Goal: Transaction & Acquisition: Purchase product/service

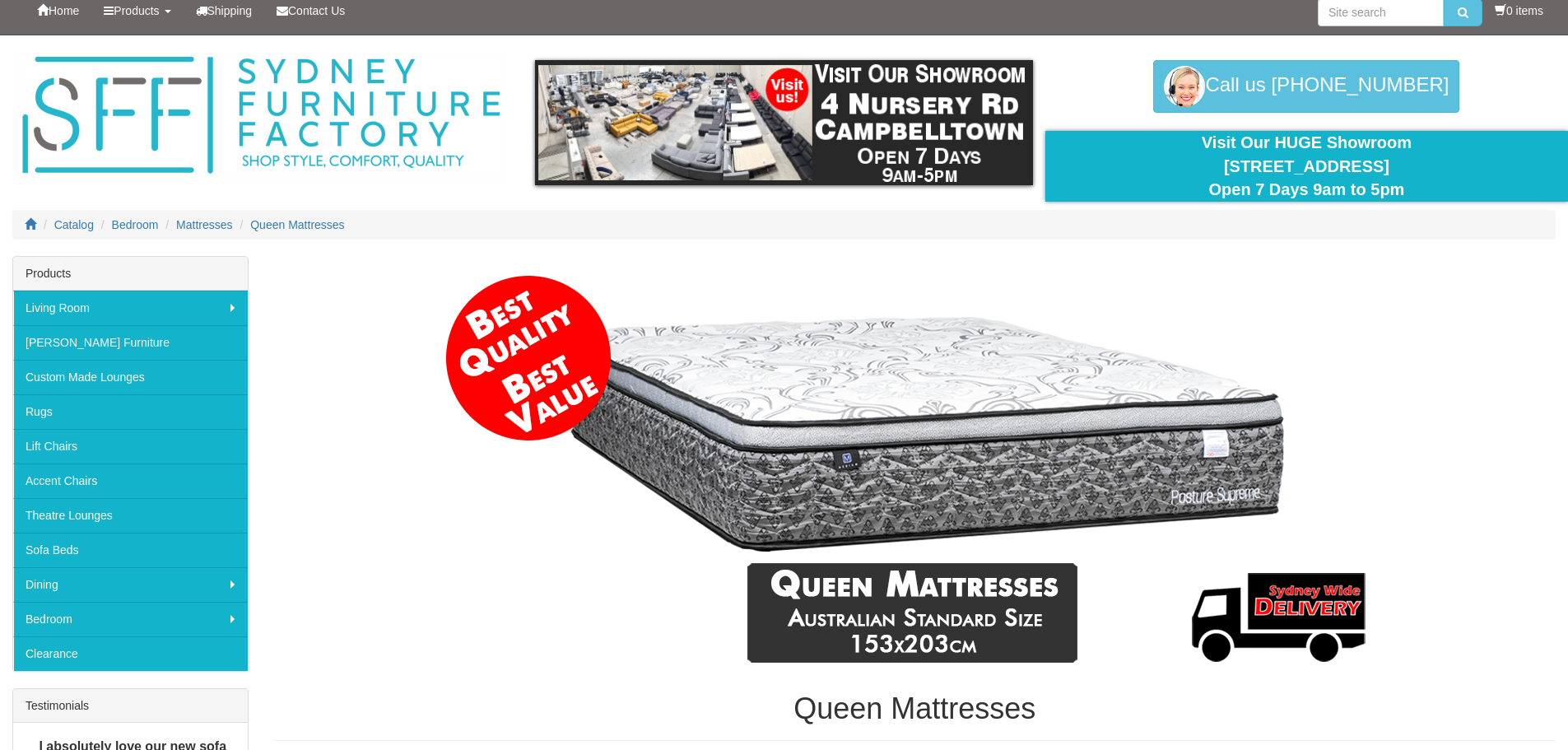
scroll to position [82, 0]
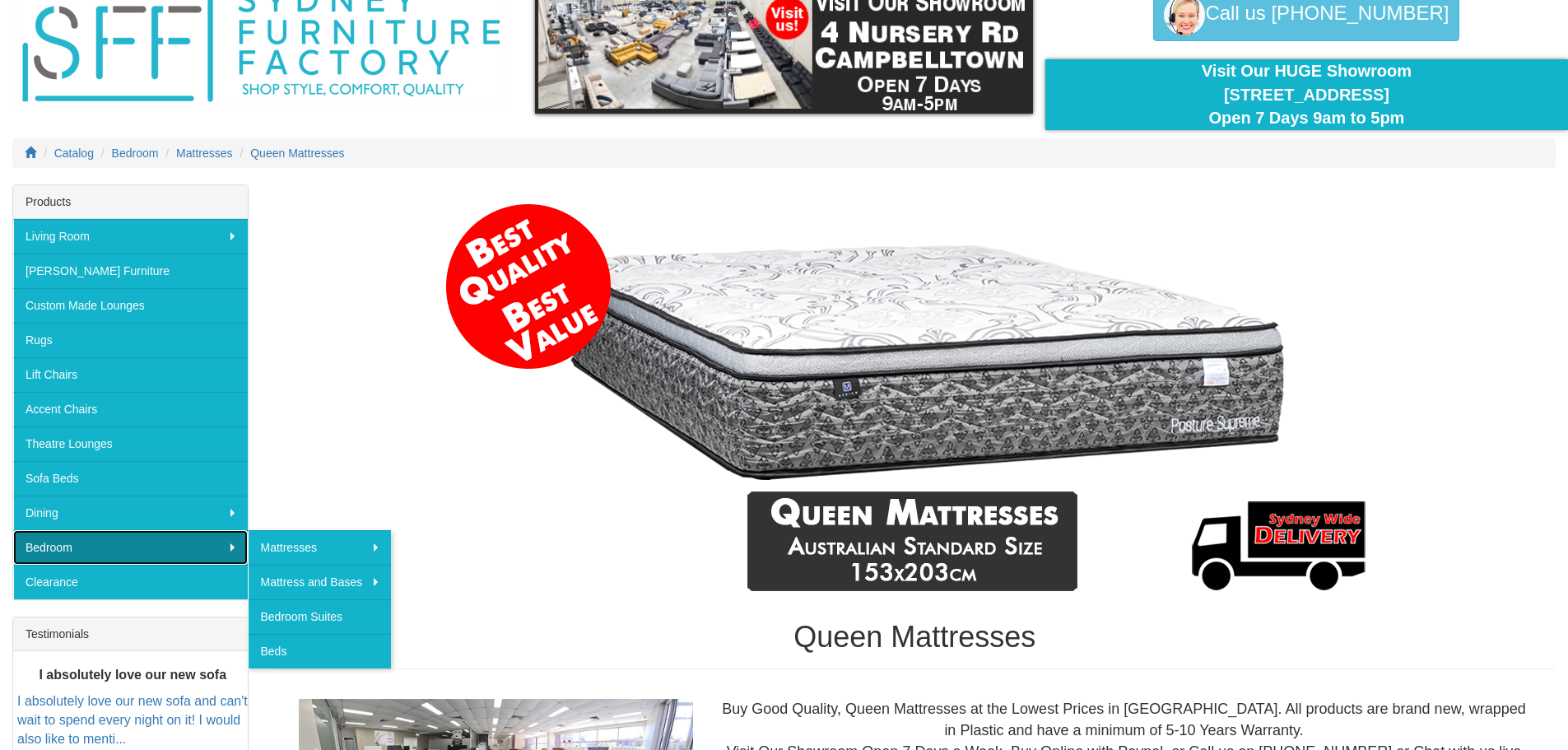
click at [220, 541] on link "Bedroom" at bounding box center [130, 547] width 235 height 35
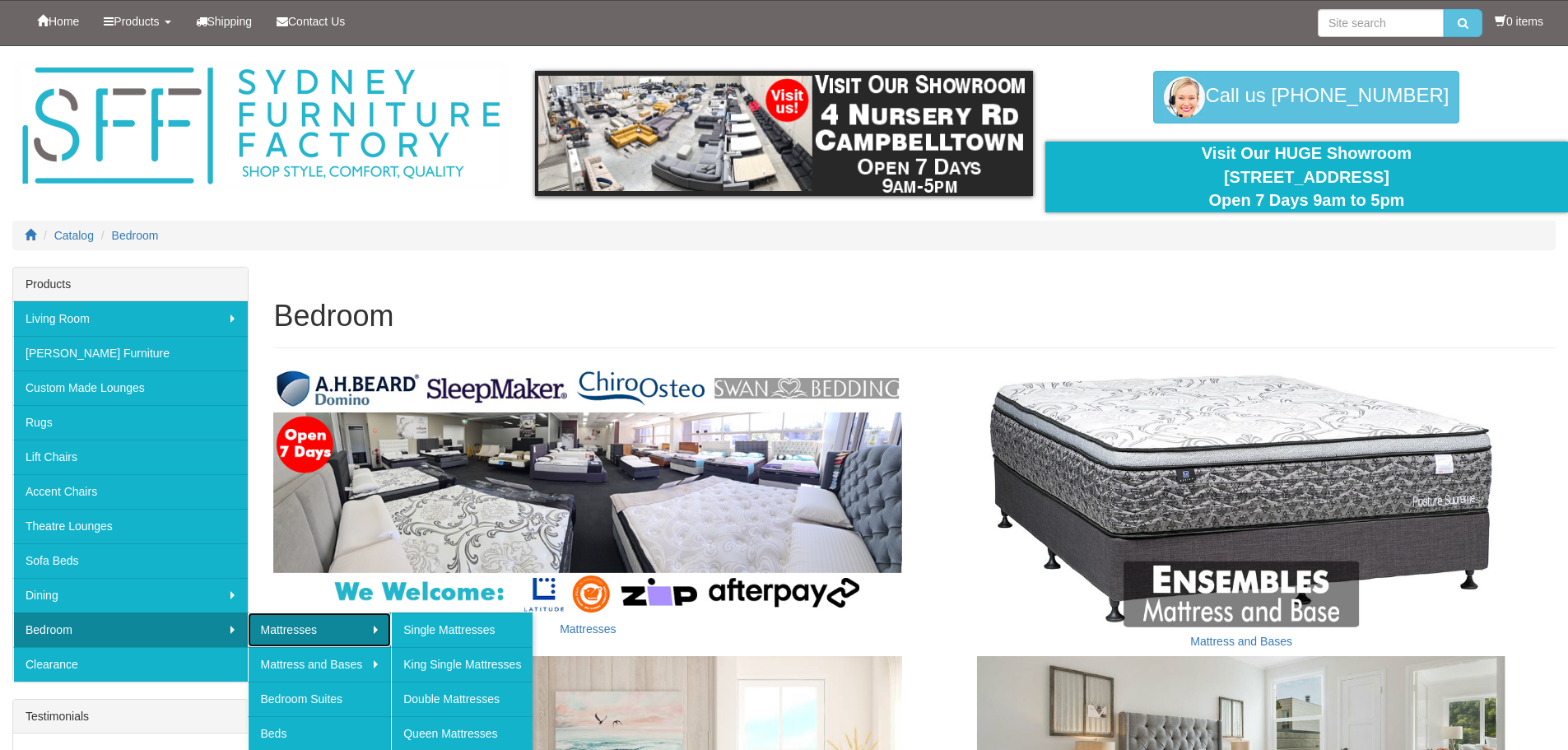
click at [289, 635] on link "Mattresses" at bounding box center [319, 630] width 143 height 35
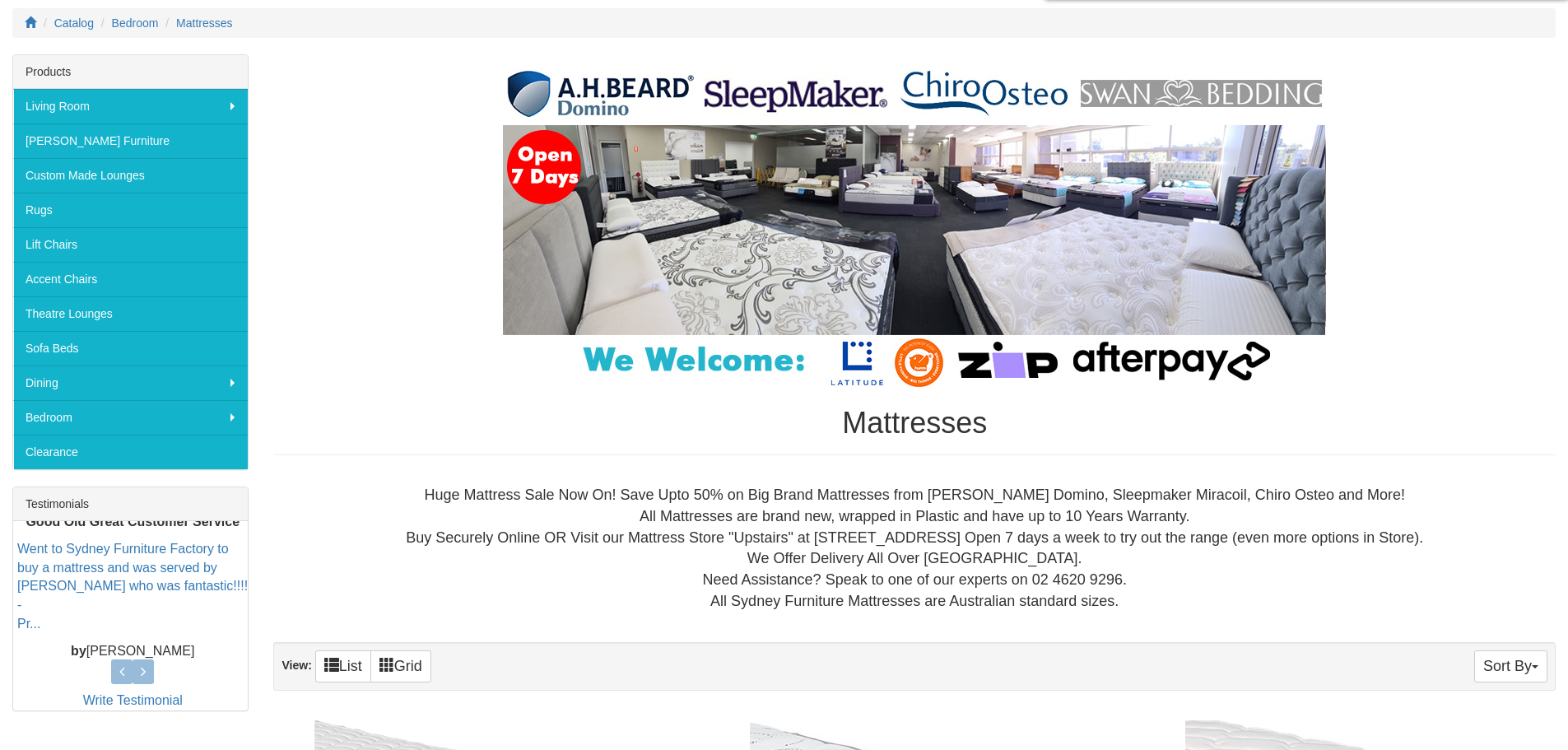
scroll to position [329, 0]
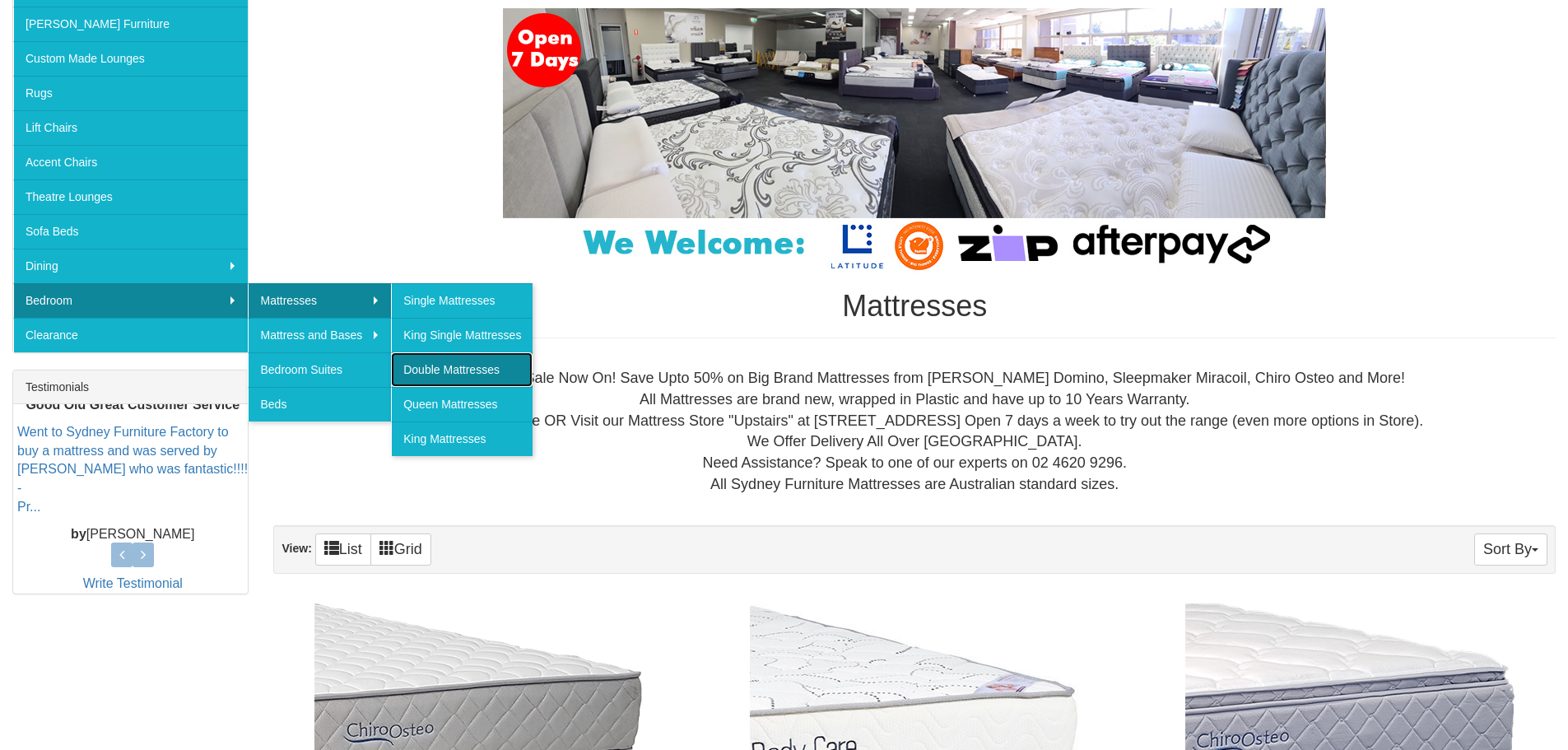
click at [458, 371] on link "Double Mattresses" at bounding box center [462, 370] width 141 height 35
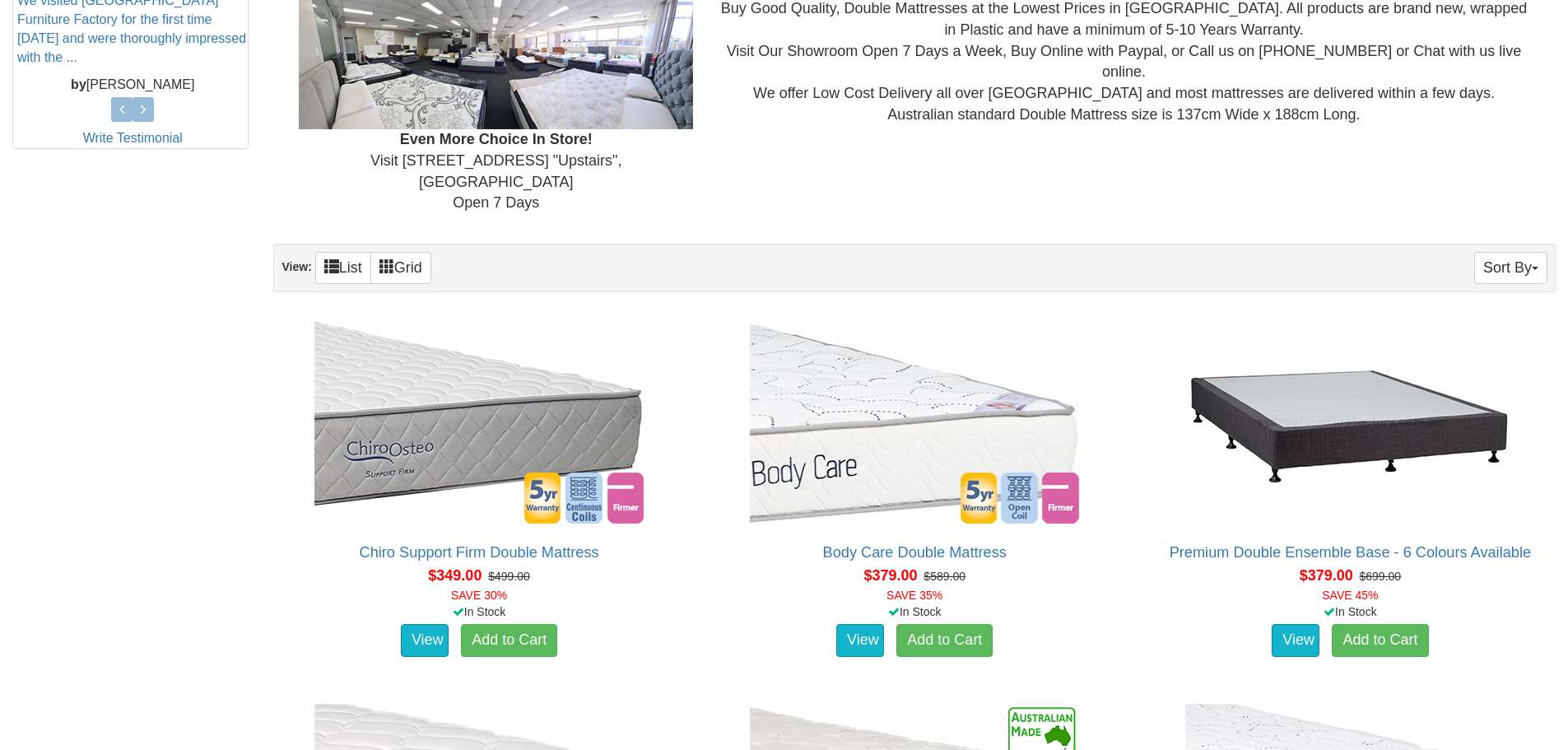
scroll to position [823, 0]
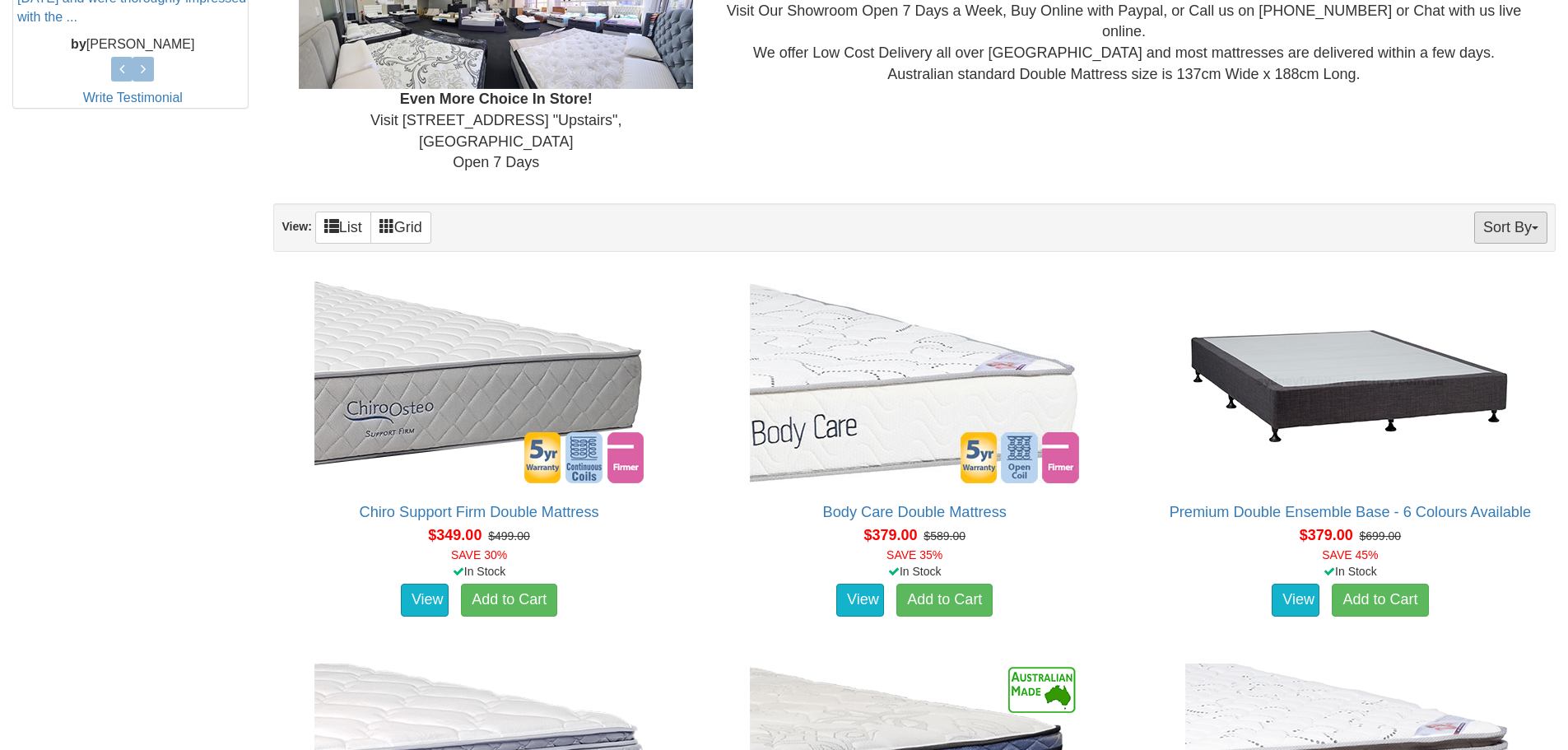
click at [1498, 211] on button "Sort By" at bounding box center [1510, 227] width 73 height 32
click at [1489, 272] on link "Price+" at bounding box center [1481, 282] width 130 height 21
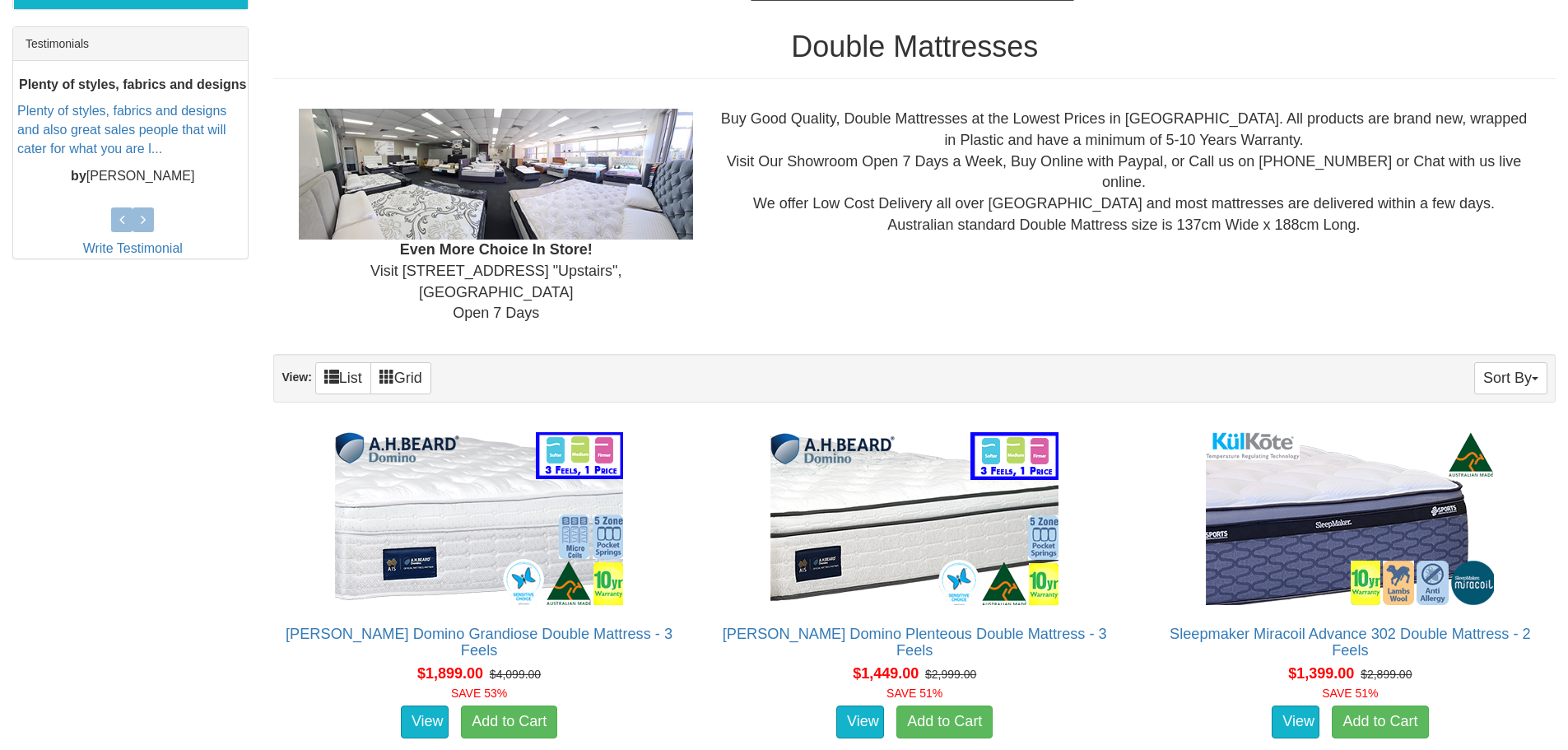
scroll to position [823, 0]
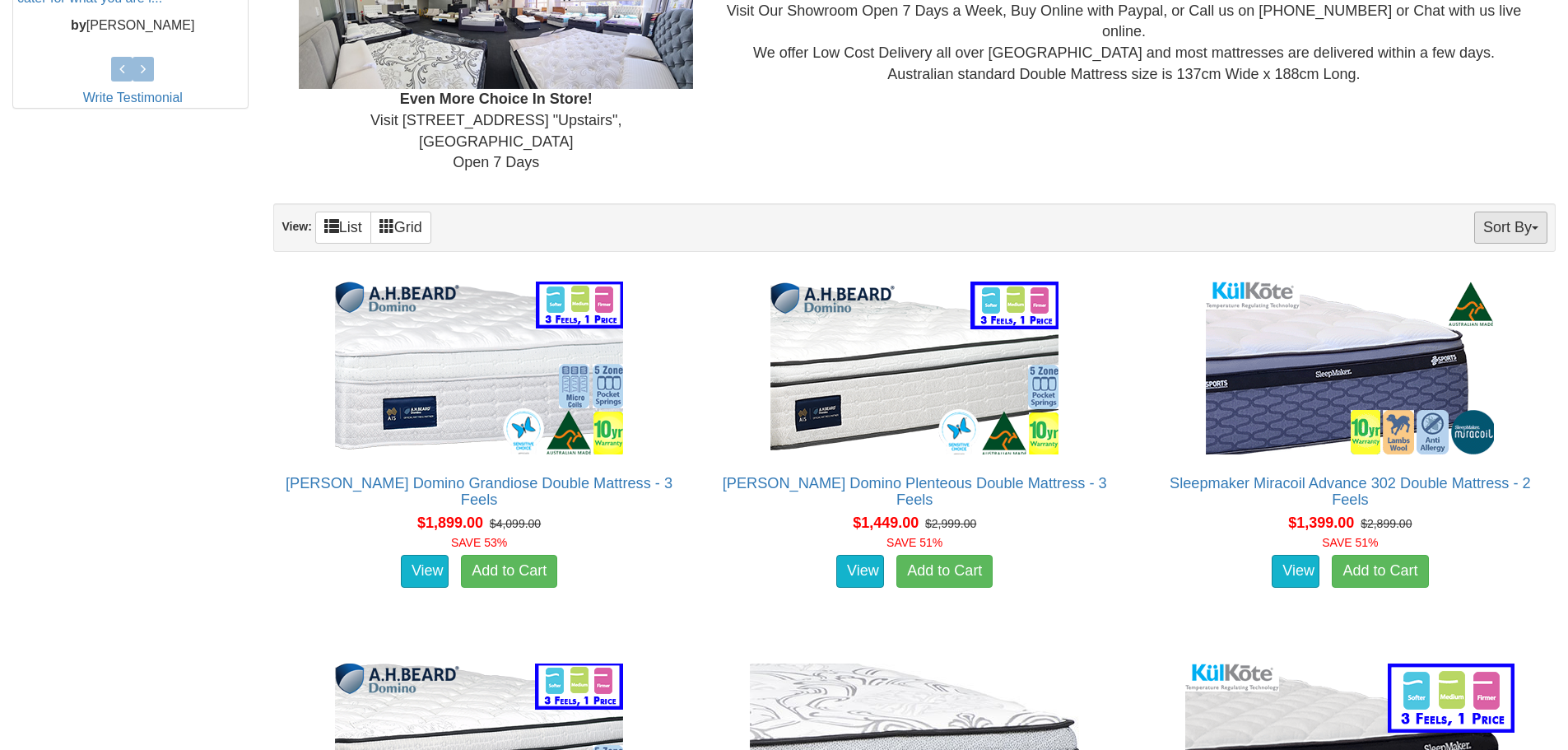
click at [1532, 226] on span "button" at bounding box center [1535, 228] width 7 height 3
click at [1454, 272] on link "Price-" at bounding box center [1481, 282] width 130 height 21
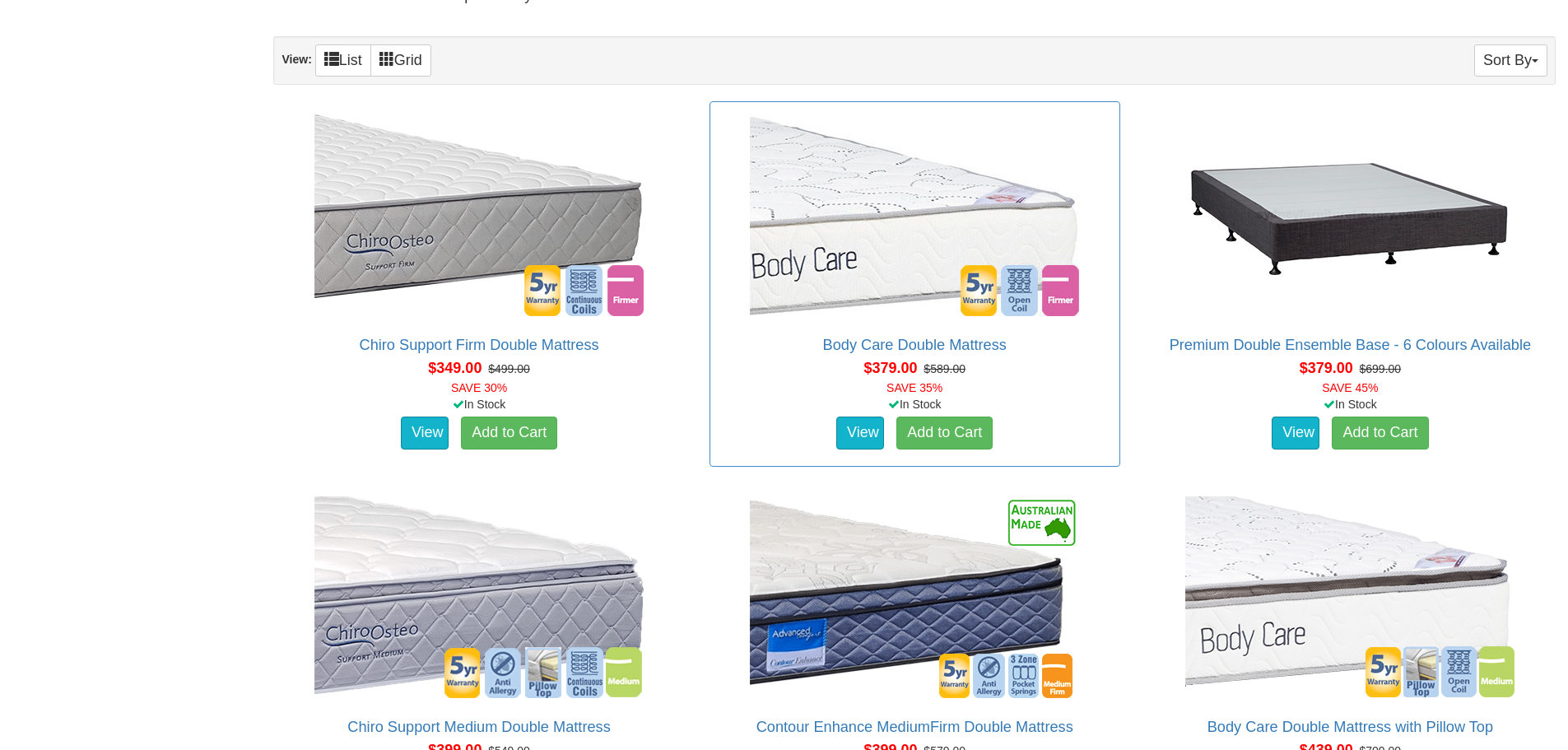
scroll to position [741, 0]
